Goal: Obtain resource: Download file/media

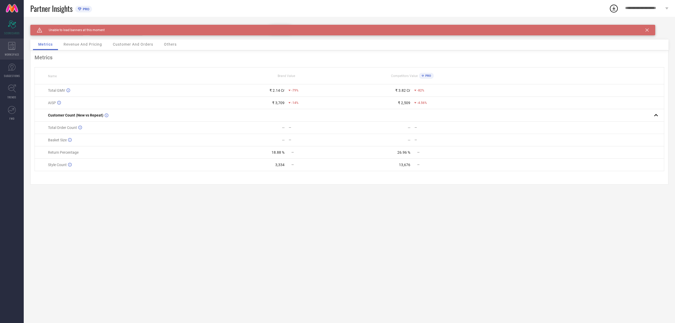
click at [13, 47] on icon at bounding box center [11, 46] width 7 height 8
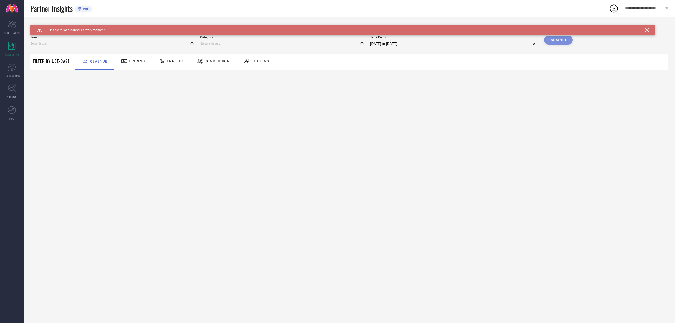
type input "NIKE"
type input "All"
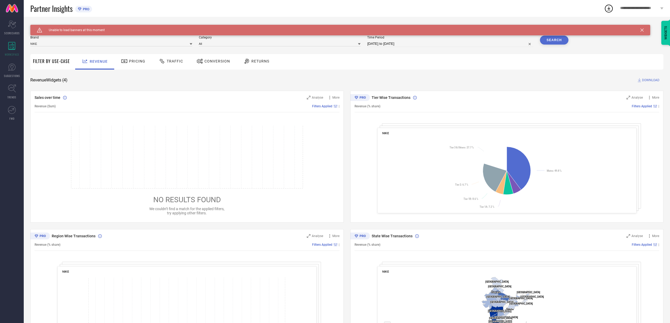
click at [213, 63] on span "Conversion" at bounding box center [217, 61] width 26 height 4
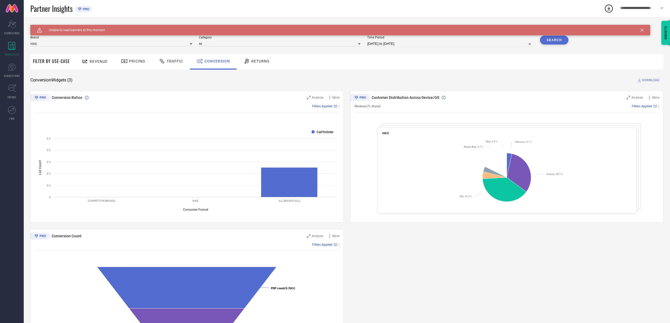
click at [171, 63] on span "Traffic" at bounding box center [175, 61] width 16 height 4
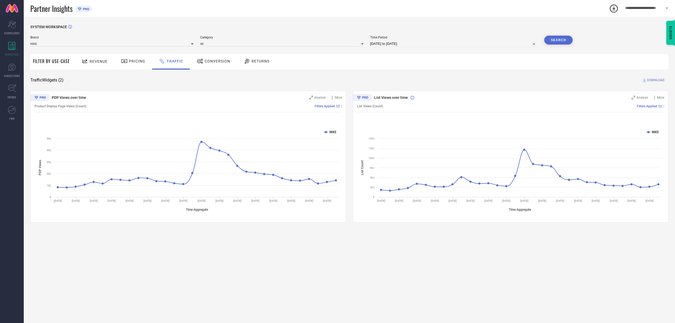
select select "8"
select select "2025"
select select "9"
select select "2025"
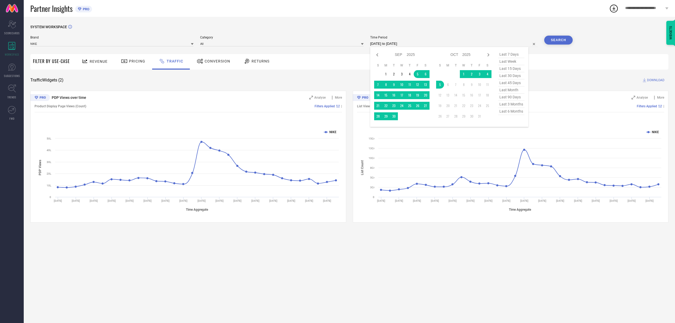
click at [481, 46] on input "[DATE] to [DATE]" at bounding box center [453, 44] width 167 height 6
click at [396, 117] on td "30" at bounding box center [394, 116] width 8 height 8
type input "[DATE] to [DATE]"
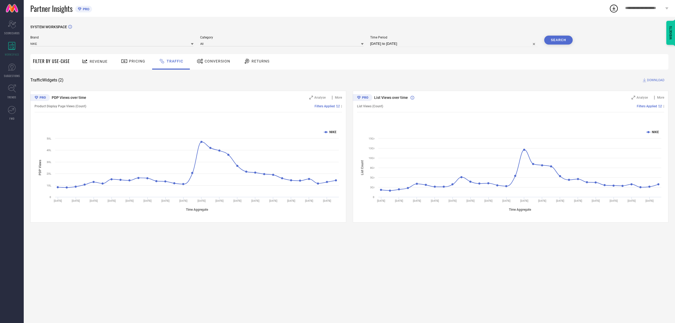
click at [561, 39] on button "Search" at bounding box center [558, 40] width 28 height 9
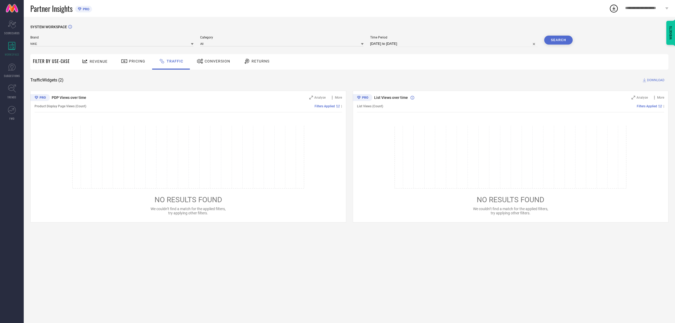
click at [209, 58] on div "Conversion" at bounding box center [213, 61] width 36 height 9
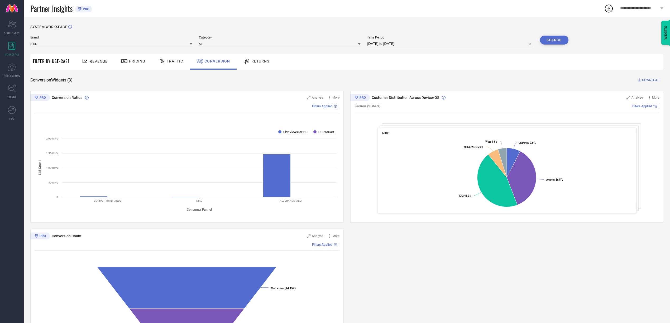
click at [555, 39] on button "Search" at bounding box center [554, 40] width 28 height 9
select select "8"
select select "2025"
select select "9"
select select "2025"
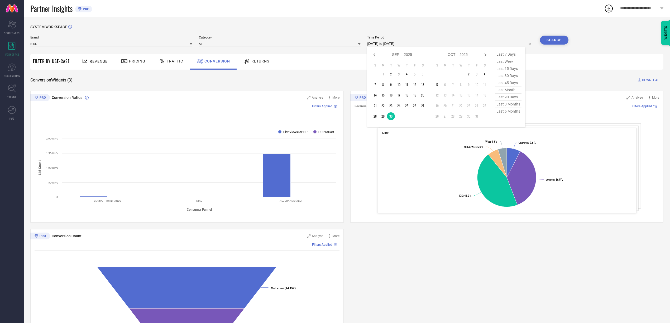
click at [418, 45] on input "[DATE] to [DATE]" at bounding box center [450, 44] width 166 height 6
click at [437, 86] on td "5" at bounding box center [437, 85] width 8 height 8
type input "[DATE] to [DATE]"
click at [558, 37] on button "Search" at bounding box center [554, 40] width 28 height 9
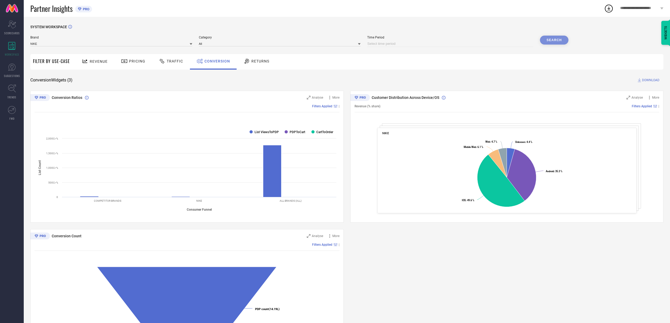
select select "9"
select select "2025"
select select "10"
select select "2025"
click at [472, 45] on input at bounding box center [450, 44] width 166 height 6
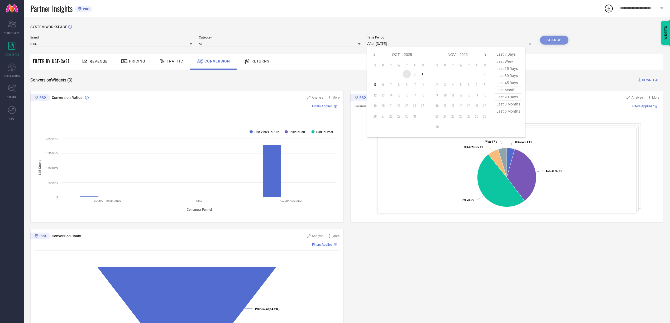
click at [404, 74] on td "2" at bounding box center [407, 74] width 8 height 8
type input "[DATE] to [DATE]"
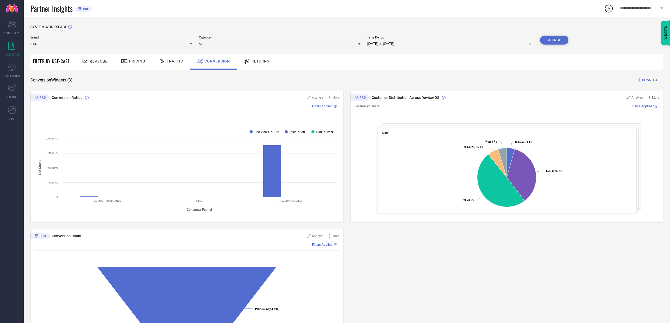
click at [546, 38] on button "Search" at bounding box center [554, 40] width 28 height 9
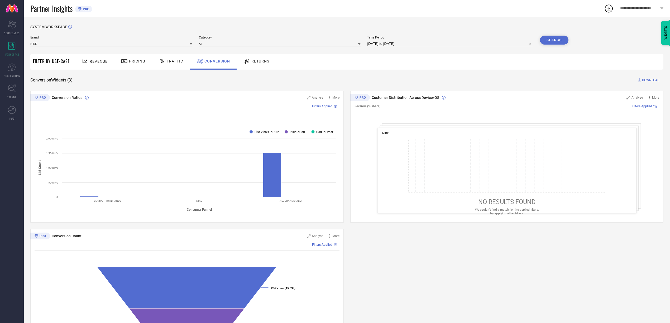
click at [648, 80] on span "DOWNLOAD" at bounding box center [650, 79] width 17 height 5
click at [497, 57] on div "Revenue Pricing Traffic Conversion Returns" at bounding box center [367, 62] width 590 height 16
click at [174, 61] on span "Traffic" at bounding box center [175, 61] width 16 height 4
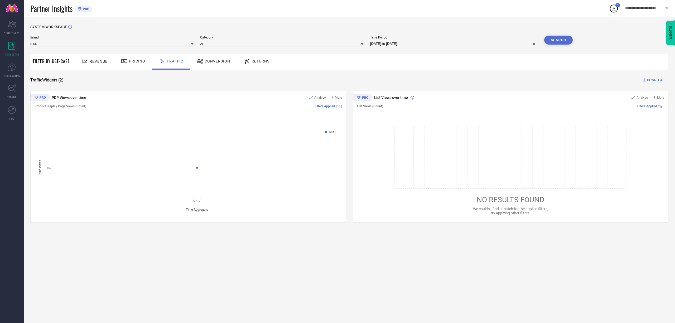
click at [427, 40] on div "Time Period [DATE] to [DATE]" at bounding box center [453, 41] width 167 height 11
click at [415, 44] on input "[DATE] to [DATE]" at bounding box center [453, 44] width 167 height 6
select select "9"
select select "2025"
select select "10"
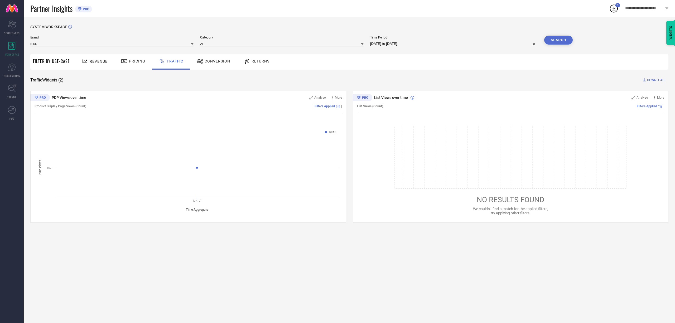
select select "2025"
click at [403, 75] on td "1" at bounding box center [402, 74] width 8 height 8
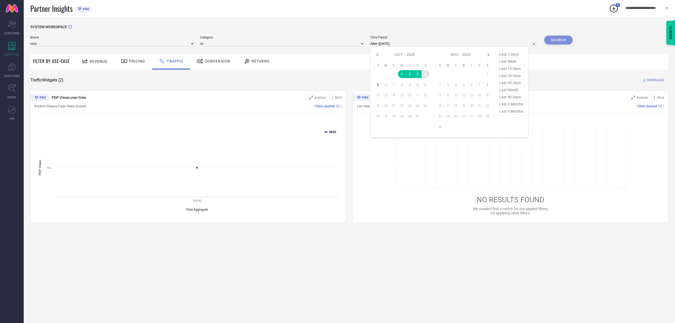
type input "[DATE] to [DATE]"
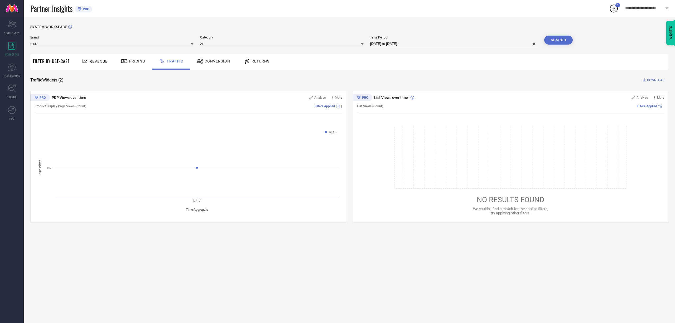
click at [559, 39] on button "Search" at bounding box center [558, 40] width 28 height 9
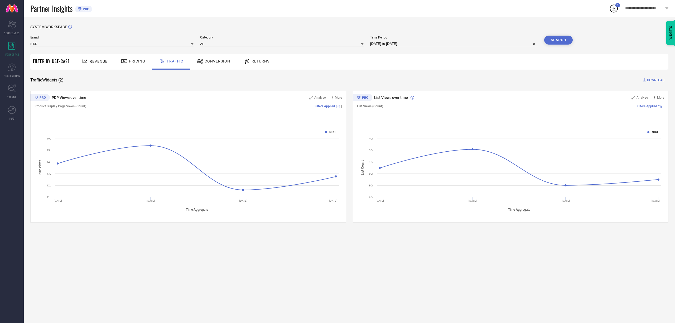
click at [658, 78] on span "DOWNLOAD" at bounding box center [655, 79] width 17 height 5
click at [435, 85] on div "SYSTEM WORKSPACE Brand NIKE Category All Time Period [DATE] to [DATE] Search Fi…" at bounding box center [349, 124] width 638 height 198
click at [214, 62] on span "Conversion" at bounding box center [218, 61] width 26 height 4
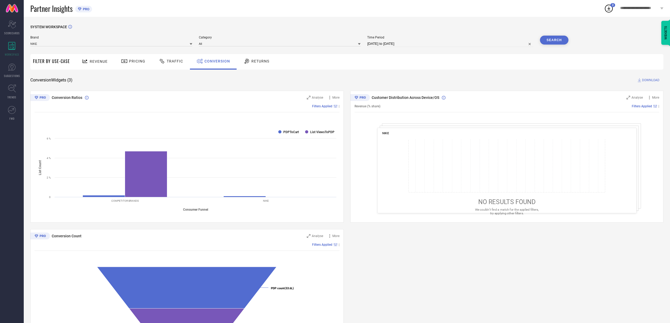
select select "9"
select select "2025"
select select "10"
select select "2025"
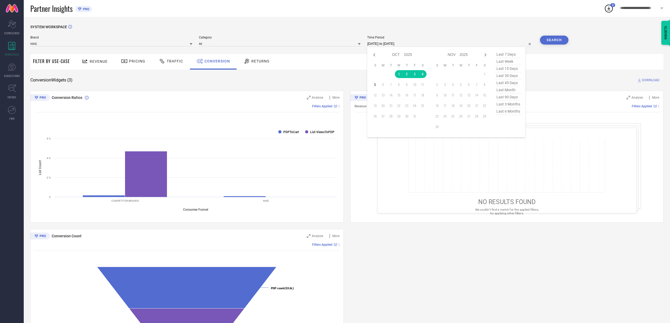
click at [426, 43] on input "[DATE] to [DATE]" at bounding box center [450, 44] width 166 height 6
click at [400, 73] on td "1" at bounding box center [399, 74] width 8 height 8
type input "[DATE] to [DATE]"
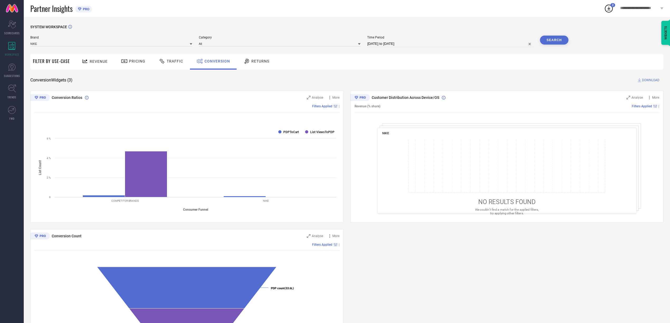
click at [560, 37] on button "Search" at bounding box center [554, 40] width 28 height 9
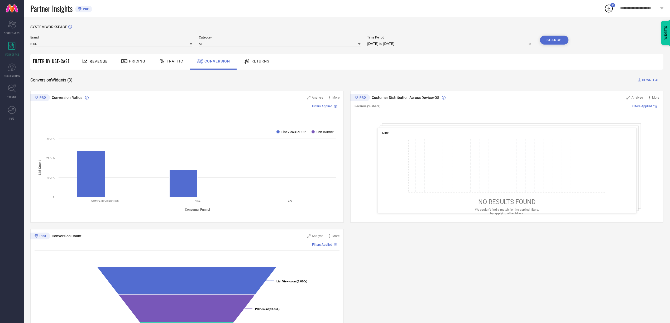
click at [547, 40] on button "Search" at bounding box center [554, 40] width 28 height 9
click at [646, 80] on span "DOWNLOAD" at bounding box center [650, 79] width 17 height 5
click at [605, 11] on circle at bounding box center [608, 8] width 7 height 7
click at [549, 45] on button "Search" at bounding box center [554, 40] width 28 height 9
click at [651, 80] on span "DOWNLOAD" at bounding box center [650, 79] width 17 height 5
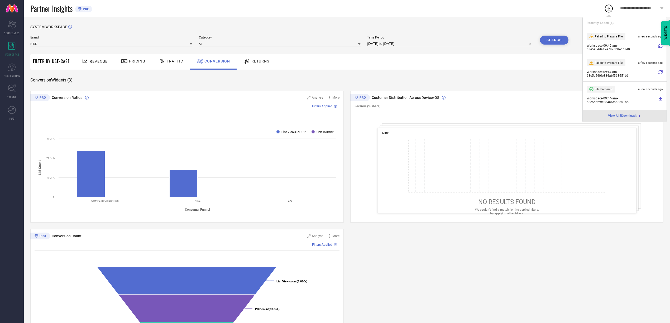
click at [658, 45] on icon at bounding box center [660, 46] width 4 height 4
